Goal: Navigation & Orientation: Understand site structure

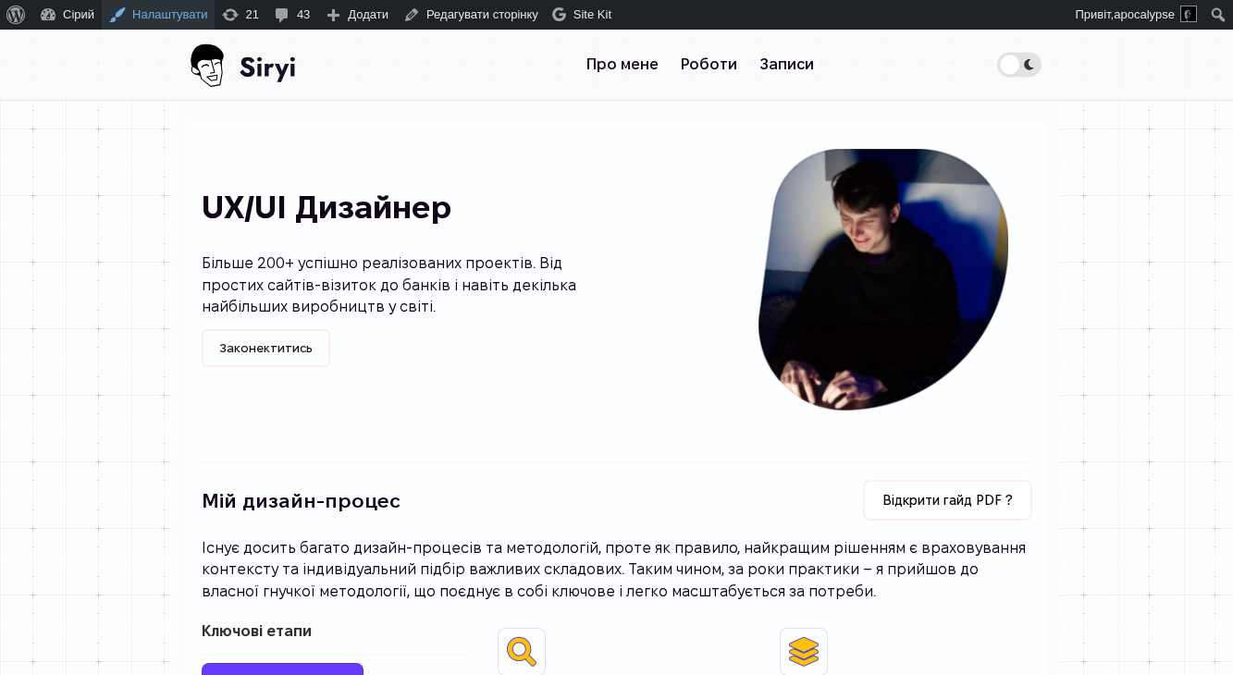
click at [179, 13] on link "Налаштувати" at bounding box center [158, 15] width 113 height 30
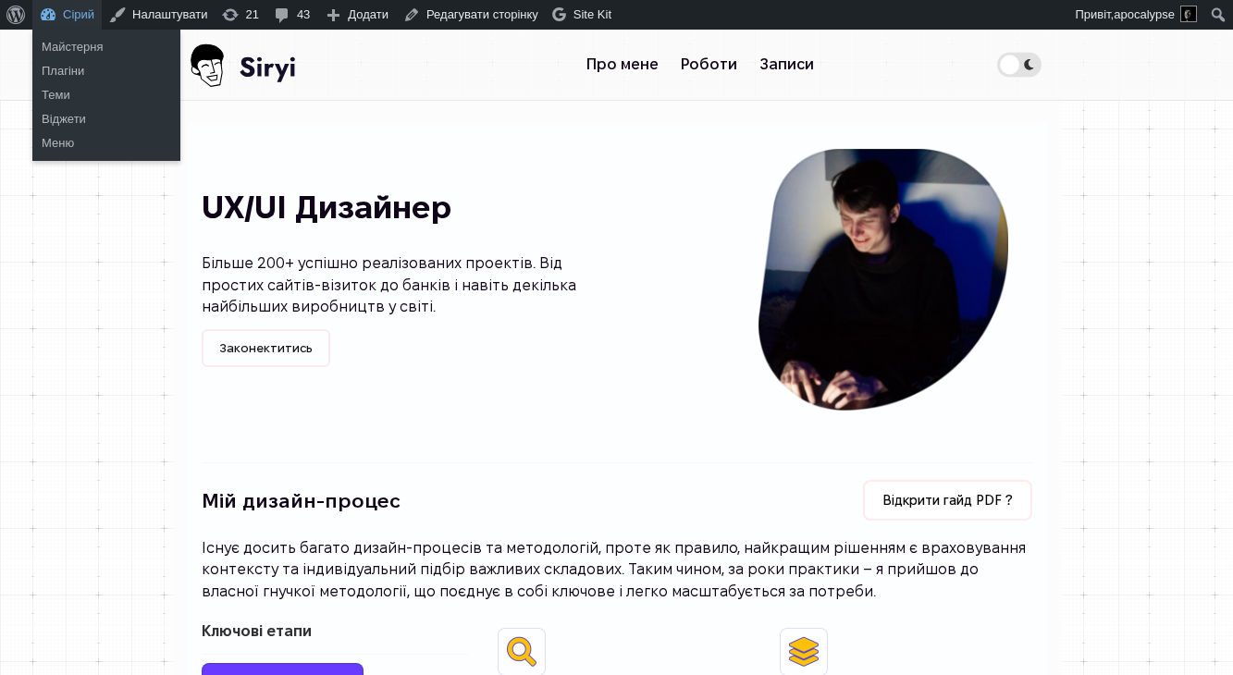
click at [92, 14] on link "Сірий" at bounding box center [66, 15] width 69 height 30
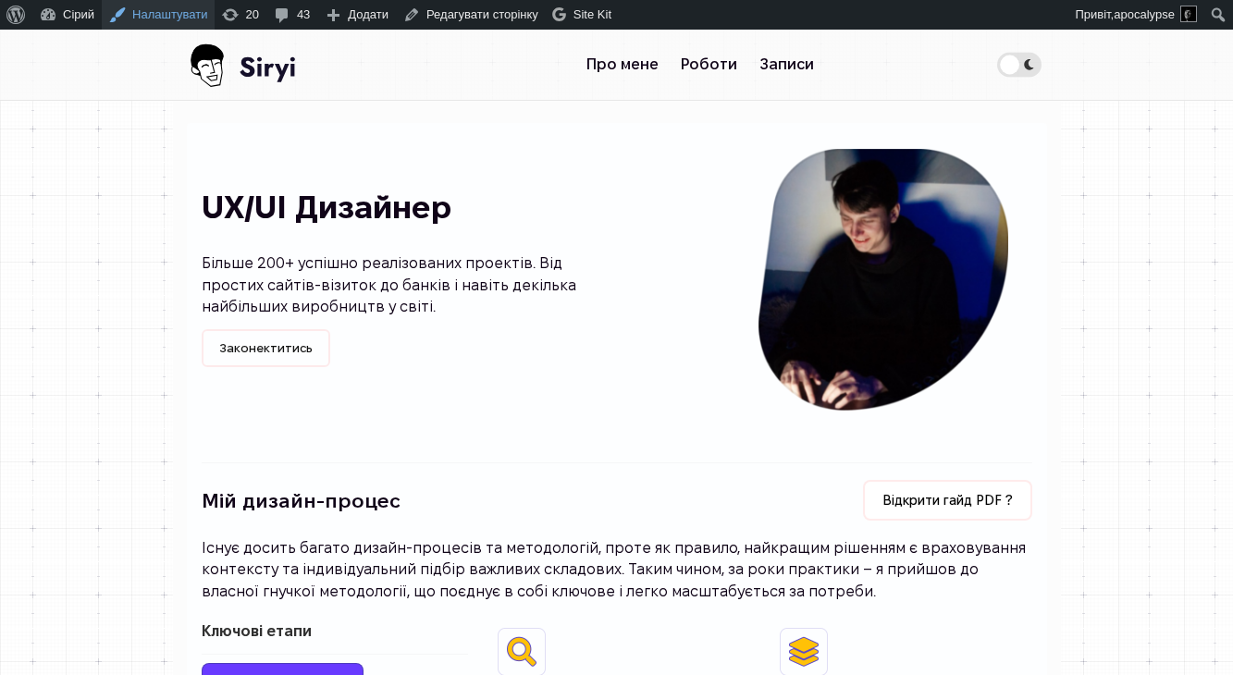
click at [191, 12] on link "Налаштувати" at bounding box center [158, 15] width 113 height 30
click at [279, 68] on img at bounding box center [246, 65] width 119 height 70
click at [68, 11] on link "Сірий" at bounding box center [66, 15] width 69 height 30
click at [160, 18] on link "Налаштувати" at bounding box center [158, 15] width 113 height 30
click at [1030, 61] on span "Theme switcher" at bounding box center [1019, 64] width 44 height 25
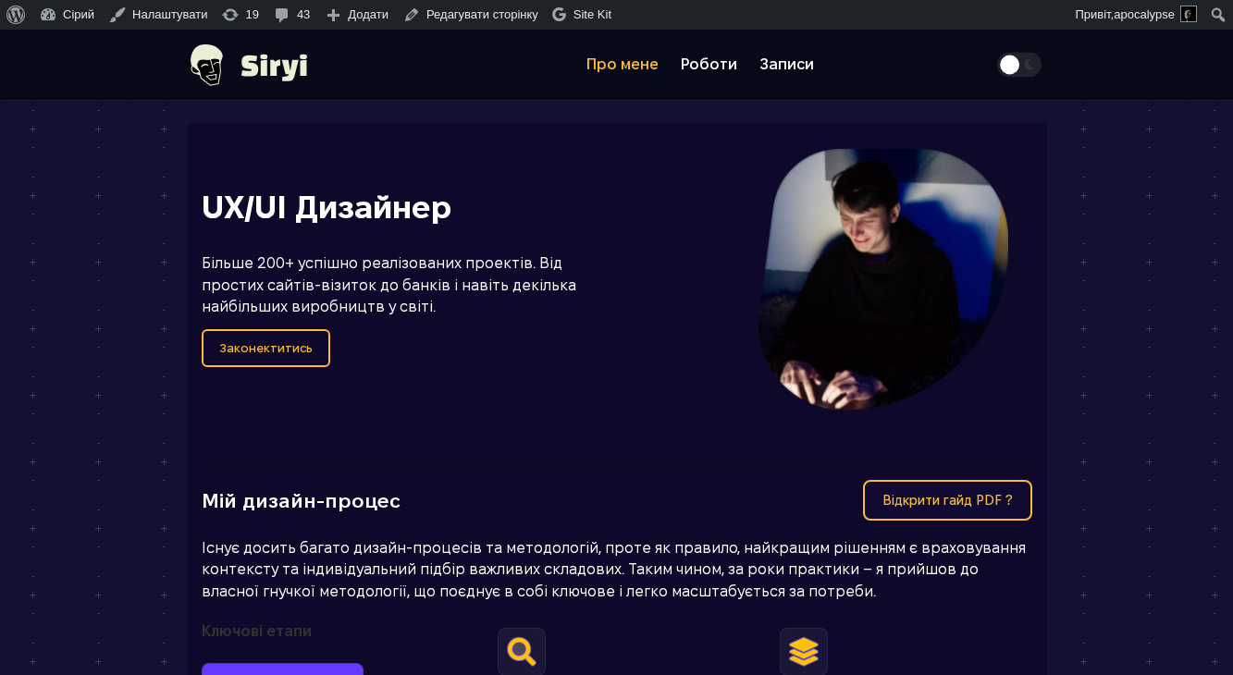
click at [638, 55] on link "Про мене" at bounding box center [622, 64] width 94 height 37
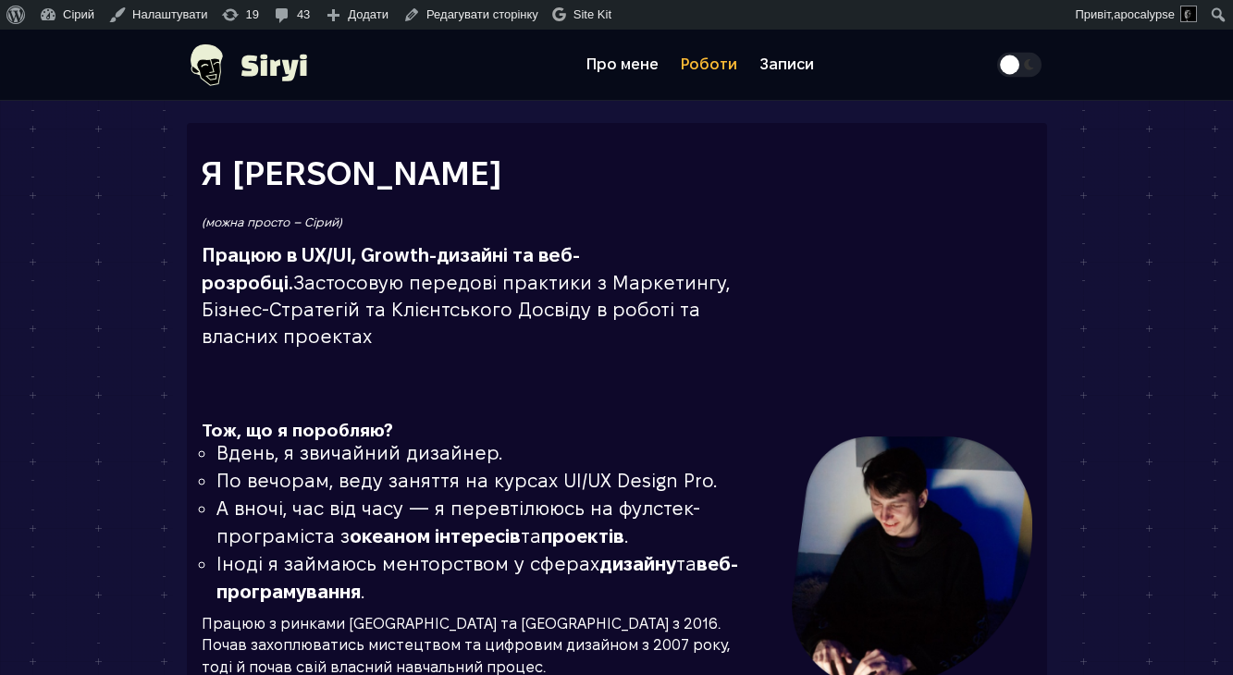
click at [726, 56] on link "Роботи" at bounding box center [709, 64] width 79 height 37
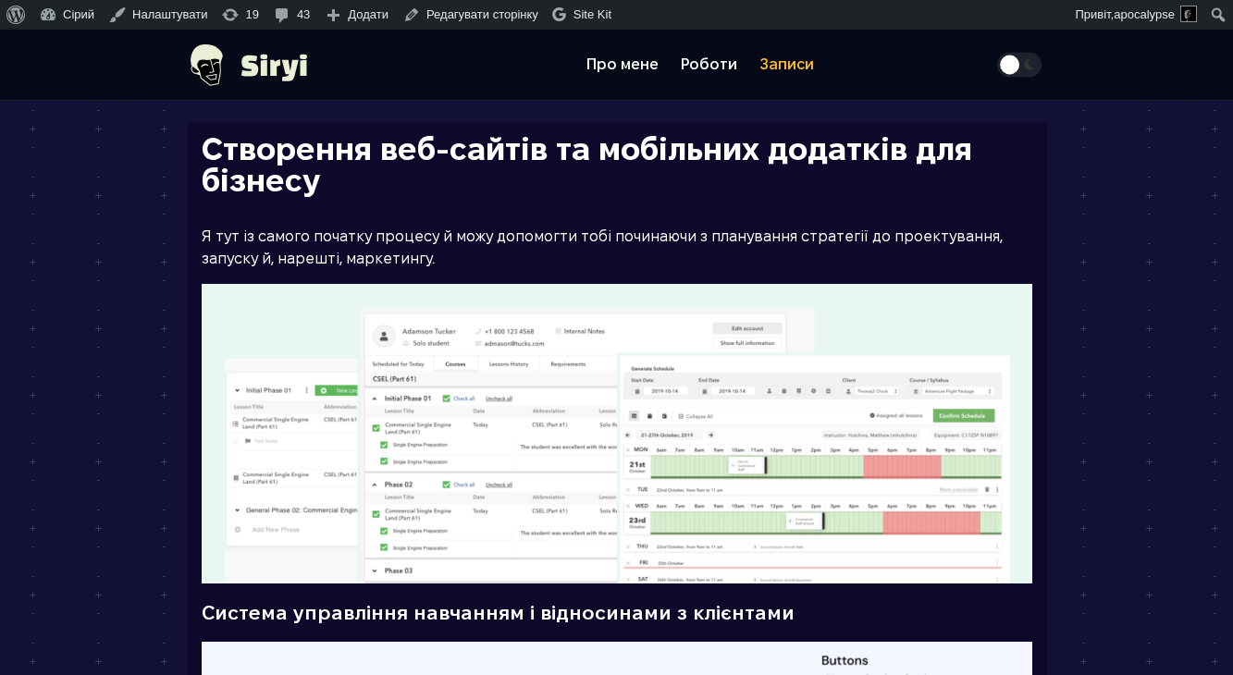
click at [802, 65] on link "Записи" at bounding box center [786, 64] width 77 height 37
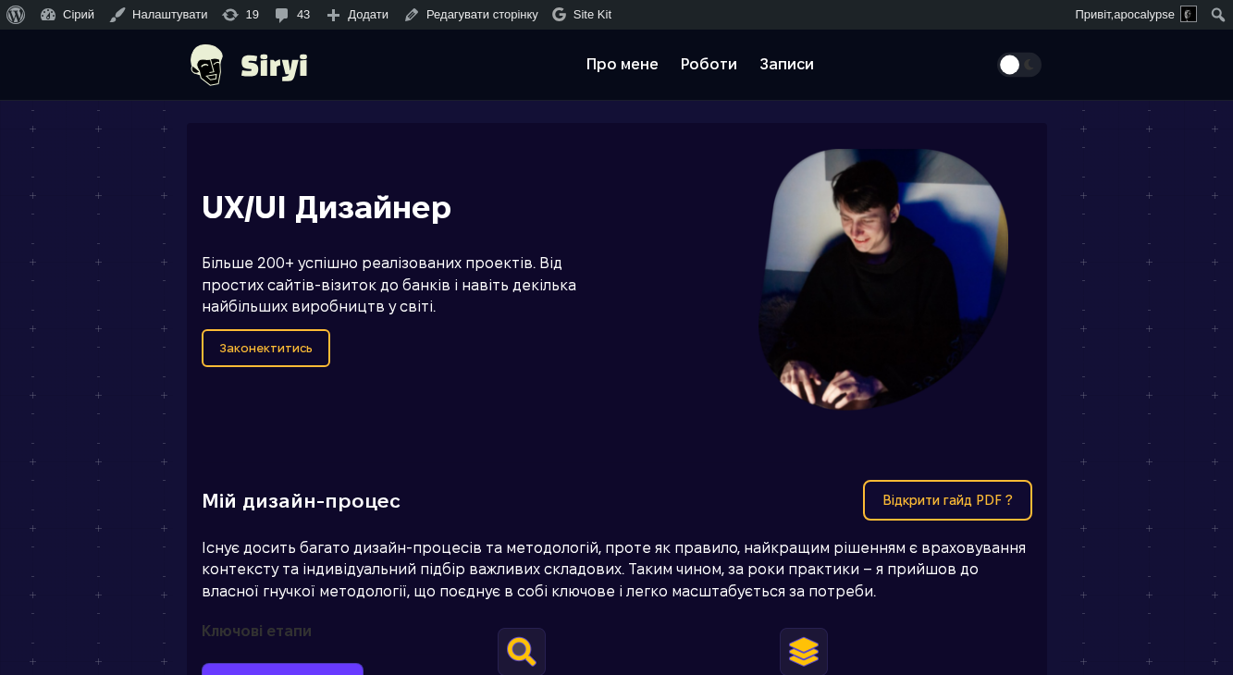
click at [1007, 73] on span "Theme switcher" at bounding box center [1019, 64] width 44 height 25
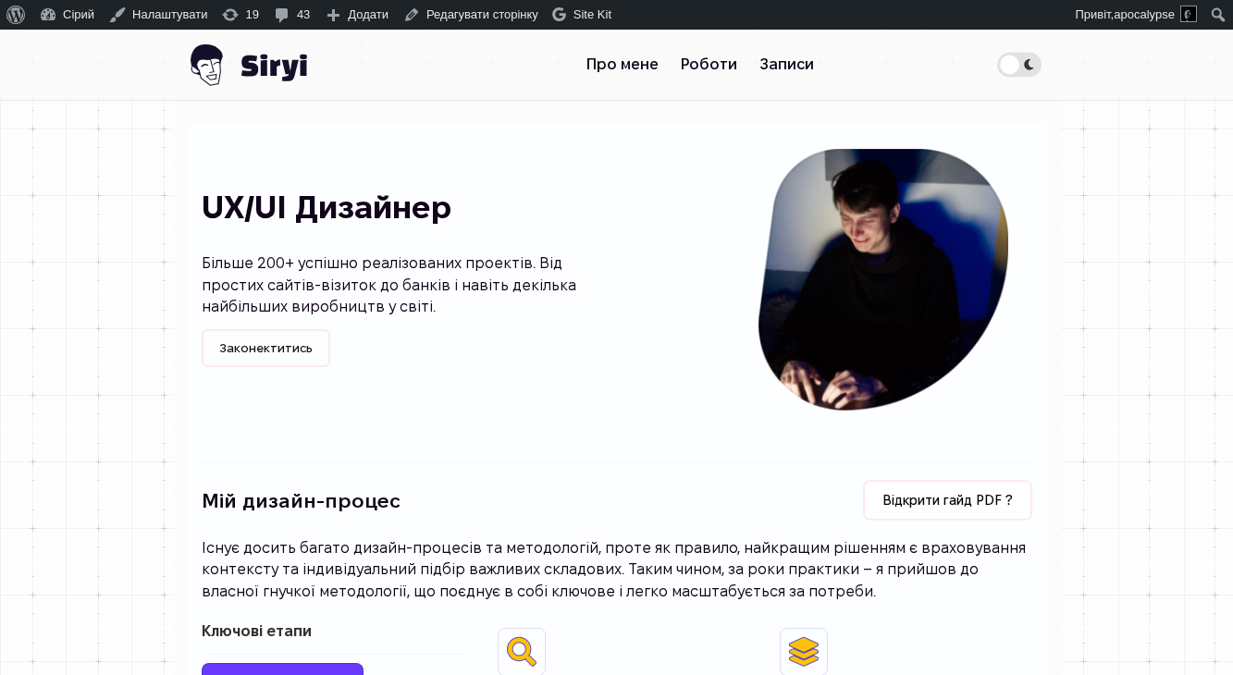
click at [237, 42] on img at bounding box center [247, 65] width 120 height 70
click at [237, 45] on img at bounding box center [247, 65] width 120 height 70
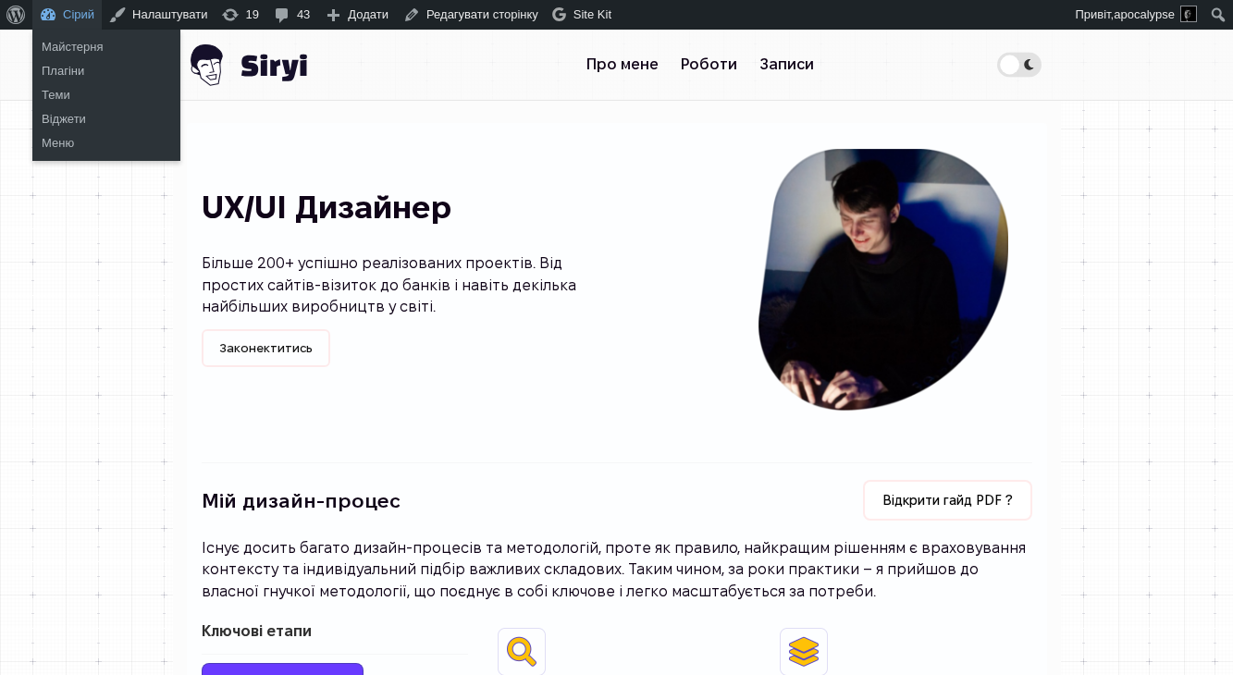
click at [53, 19] on link "Сірий" at bounding box center [66, 15] width 69 height 30
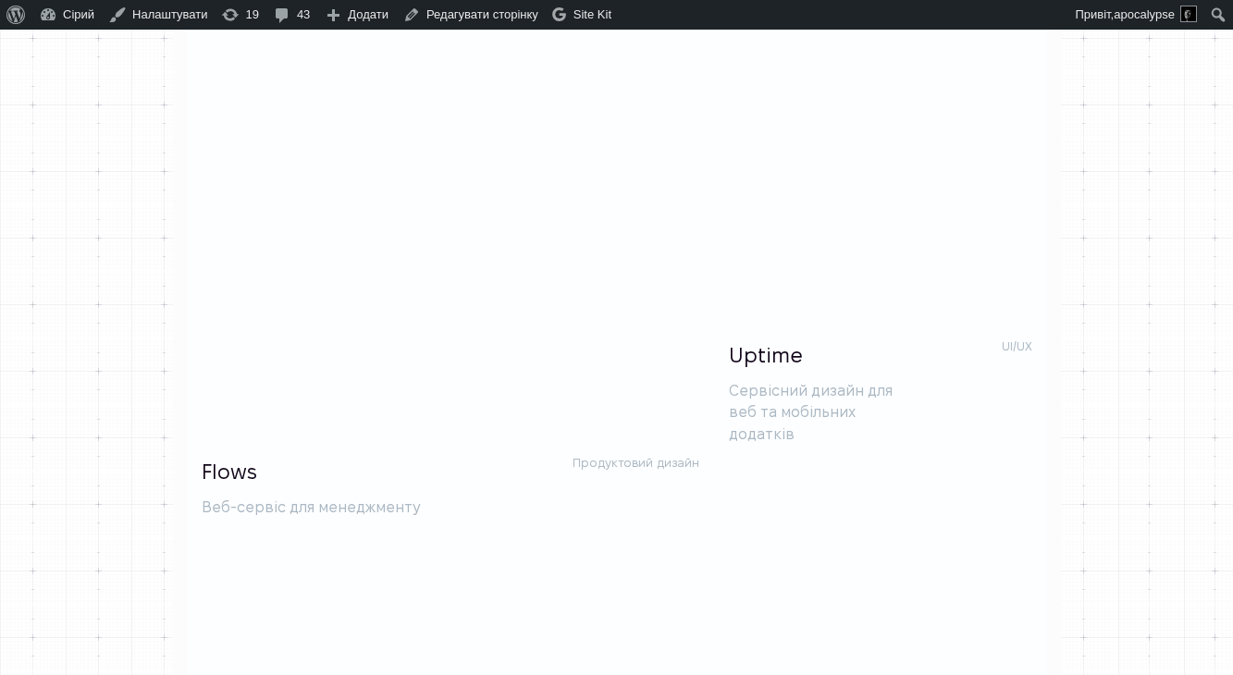
scroll to position [1623, 0]
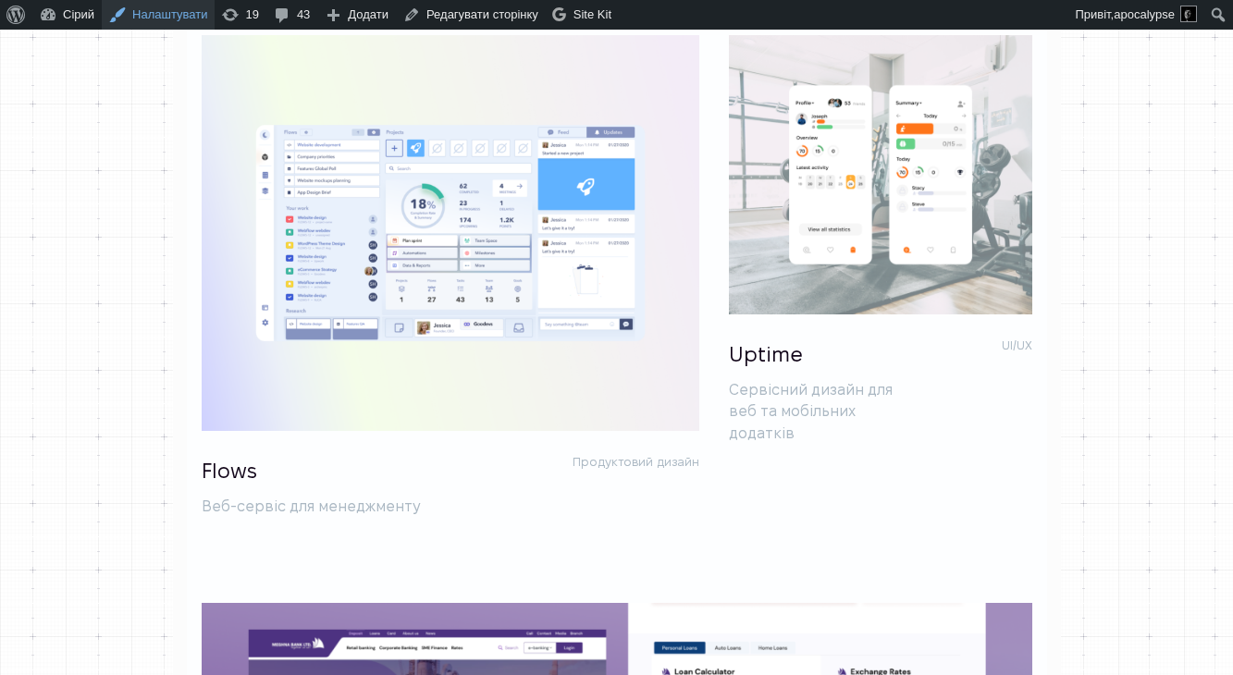
click at [163, 10] on link "Налаштувати" at bounding box center [158, 15] width 113 height 30
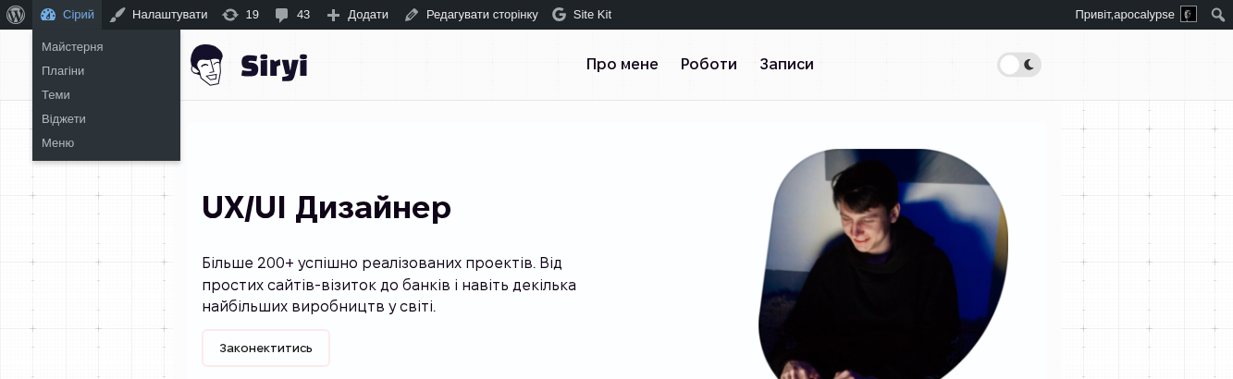
click at [48, 15] on link "Сірий" at bounding box center [66, 15] width 69 height 30
